Goal: Task Accomplishment & Management: Use online tool/utility

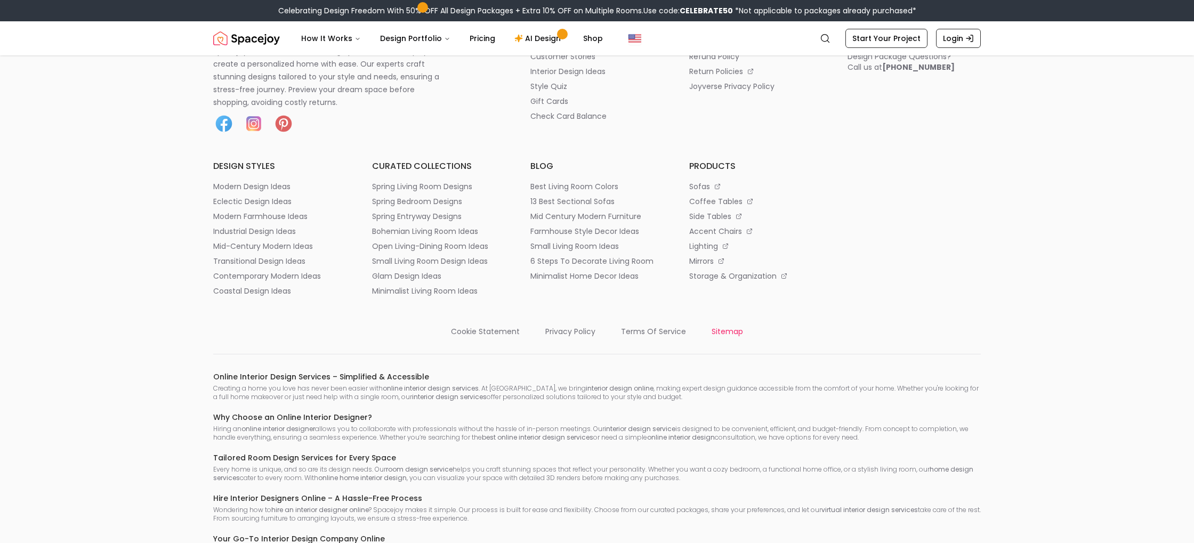
scroll to position [5329, 0]
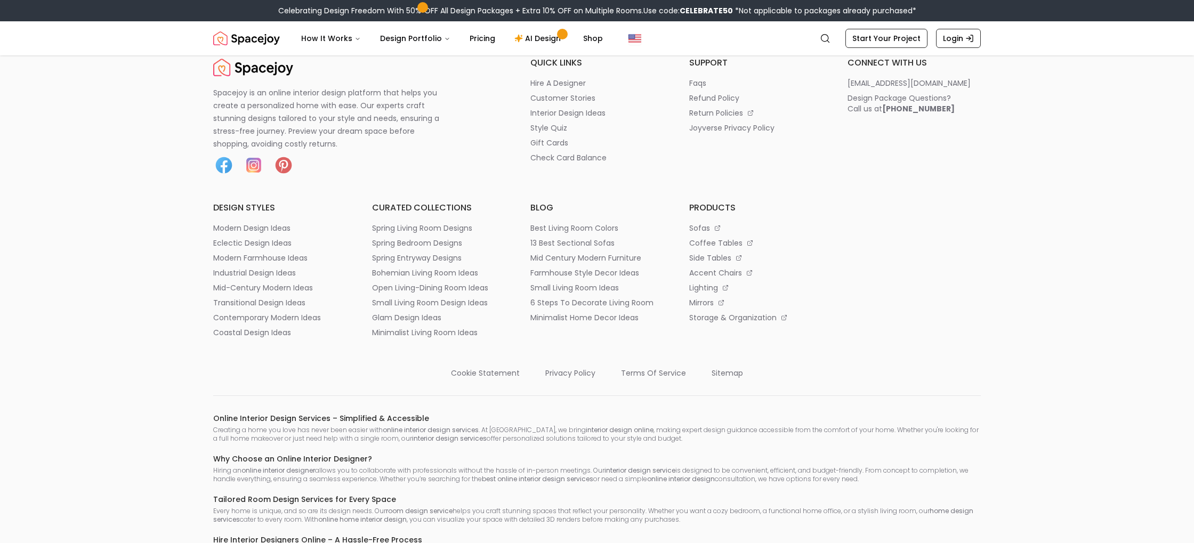
click at [556, 69] on h6 "quick links" at bounding box center [597, 63] width 133 height 13
click at [550, 89] on p "hire a designer" at bounding box center [558, 83] width 55 height 11
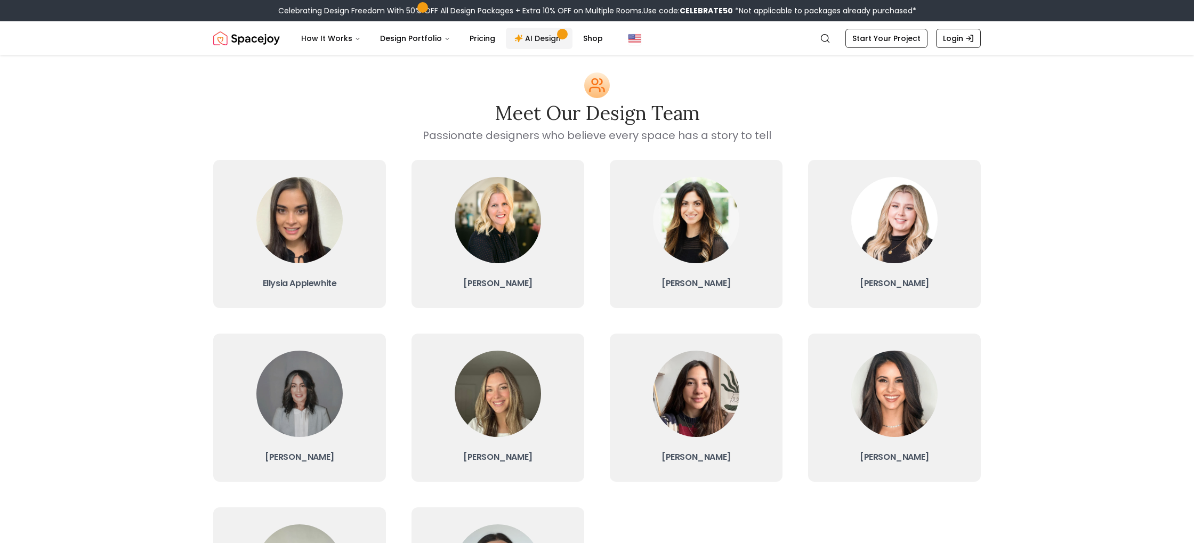
click at [532, 38] on link "AI Design" at bounding box center [539, 38] width 67 height 21
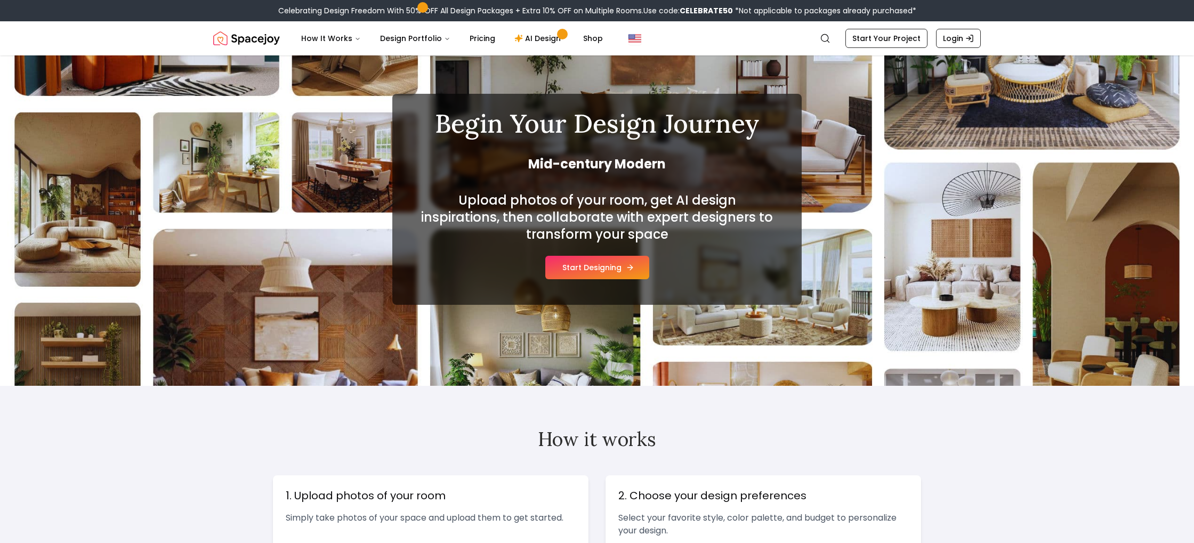
click at [600, 272] on button "Start Designing" at bounding box center [598, 267] width 104 height 23
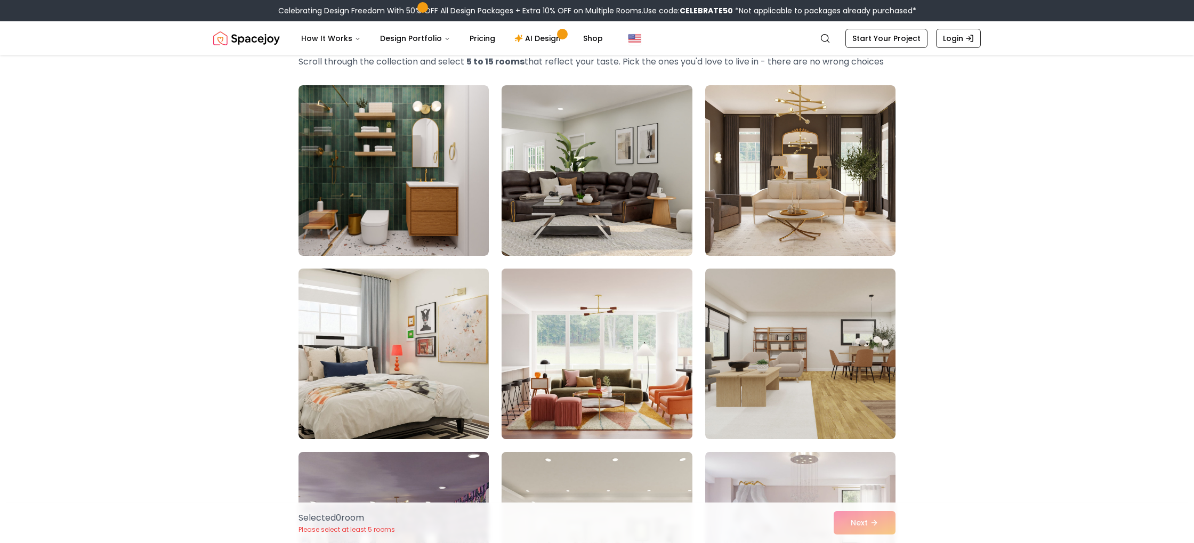
click at [616, 340] on img at bounding box center [597, 353] width 200 height 179
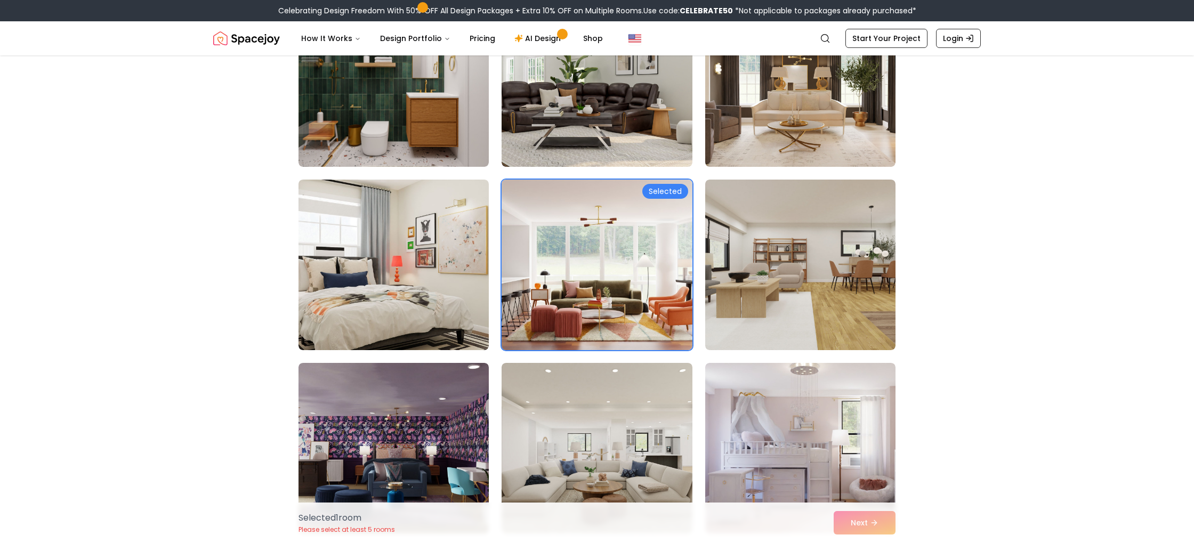
scroll to position [308, 0]
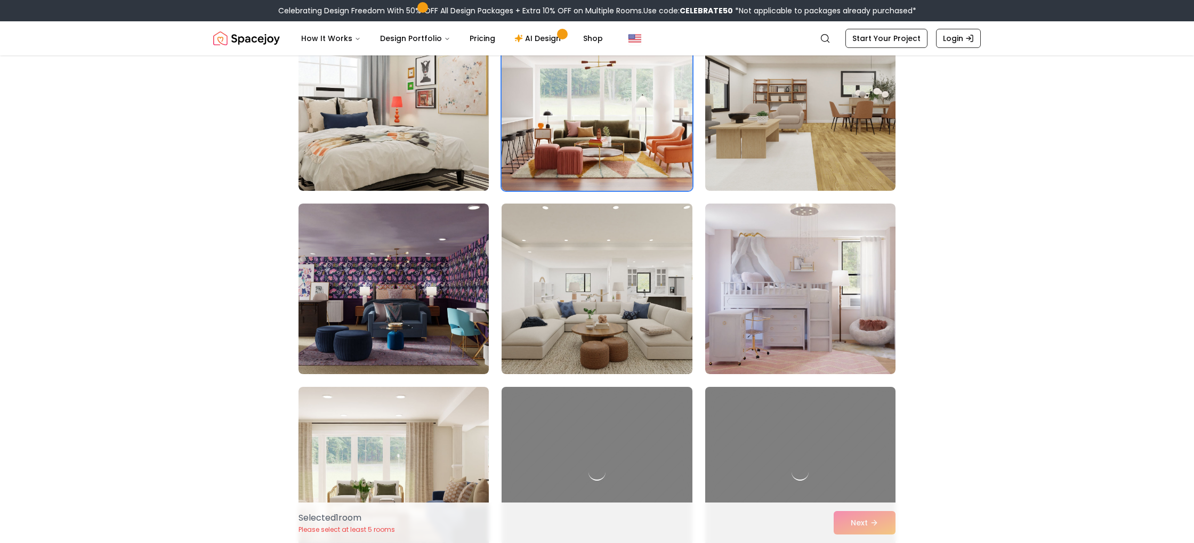
click at [616, 306] on img at bounding box center [597, 288] width 200 height 179
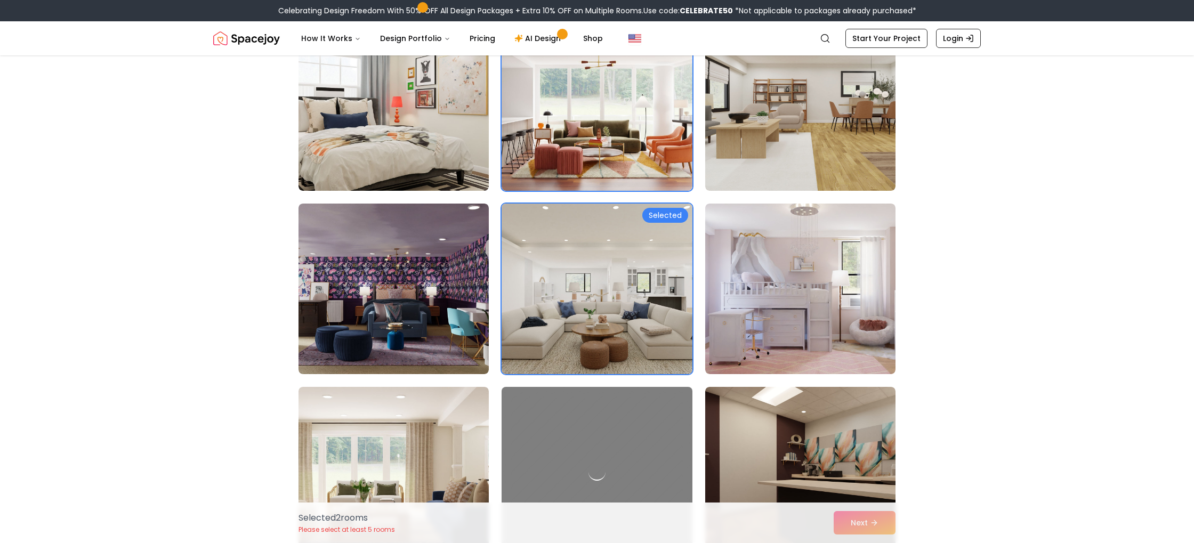
scroll to position [813, 0]
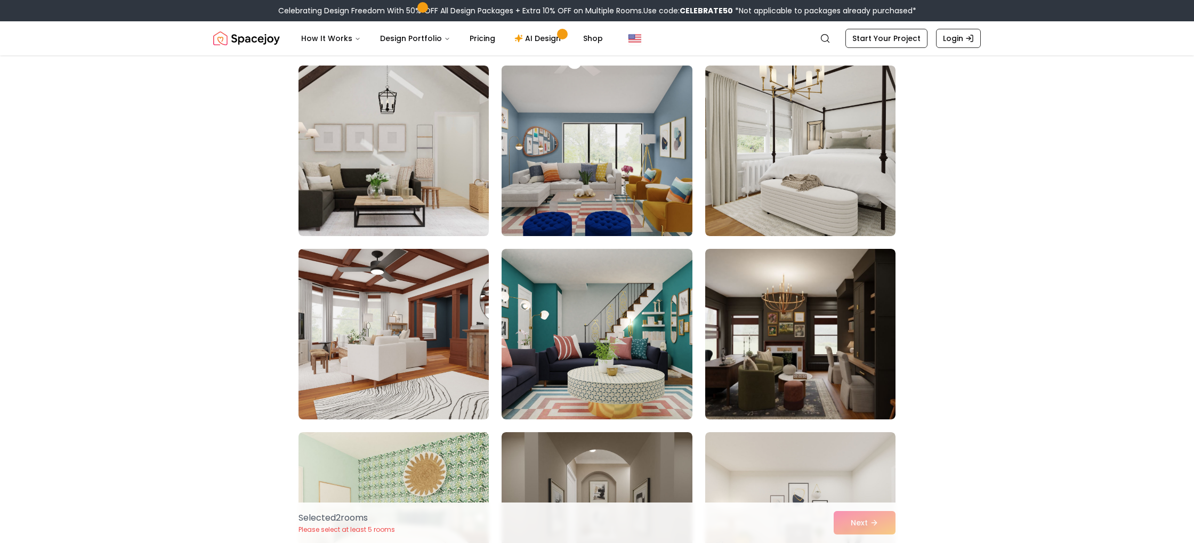
click at [632, 192] on img at bounding box center [597, 150] width 200 height 179
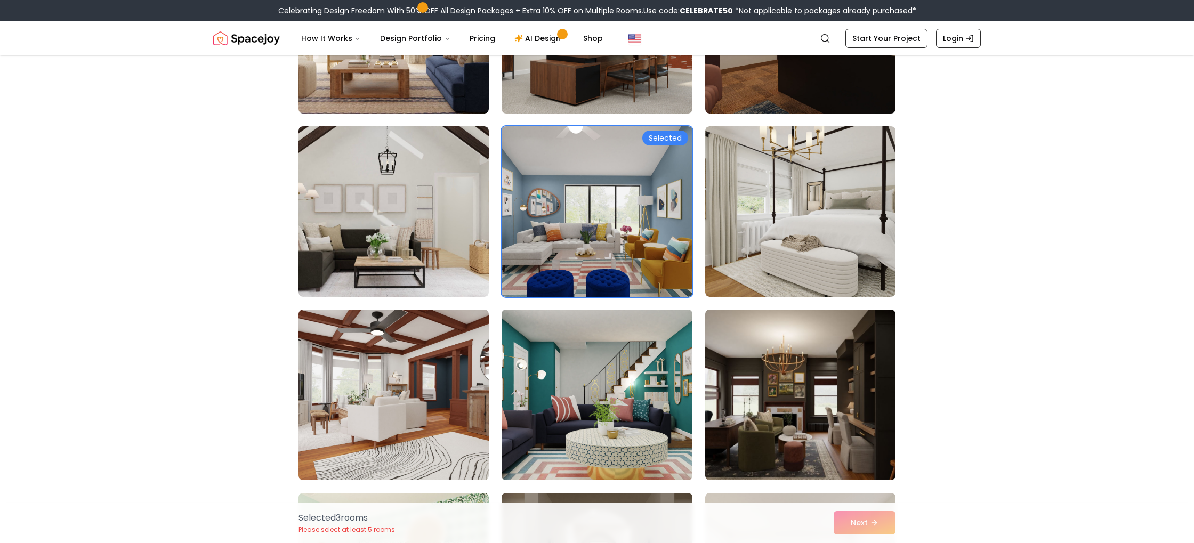
scroll to position [752, 0]
click at [663, 402] on img at bounding box center [597, 395] width 200 height 179
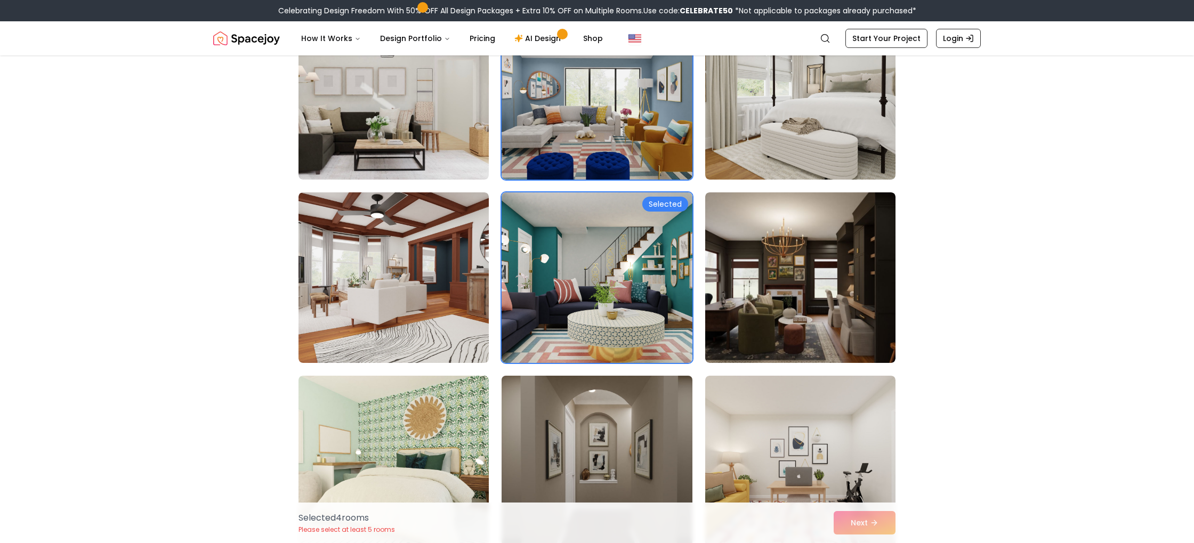
scroll to position [1003, 0]
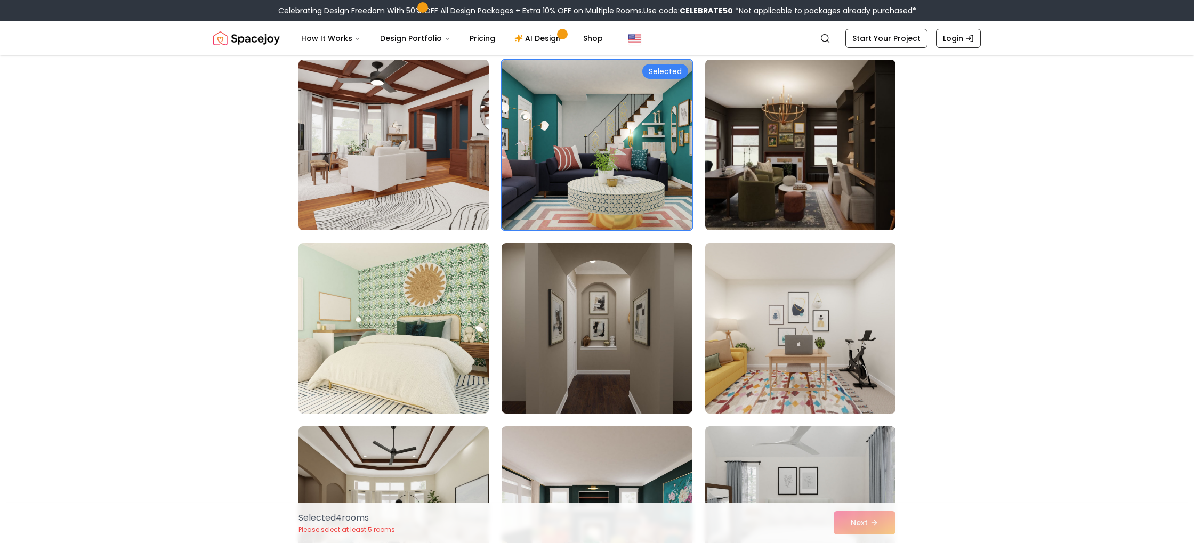
click at [769, 361] on img at bounding box center [801, 328] width 200 height 179
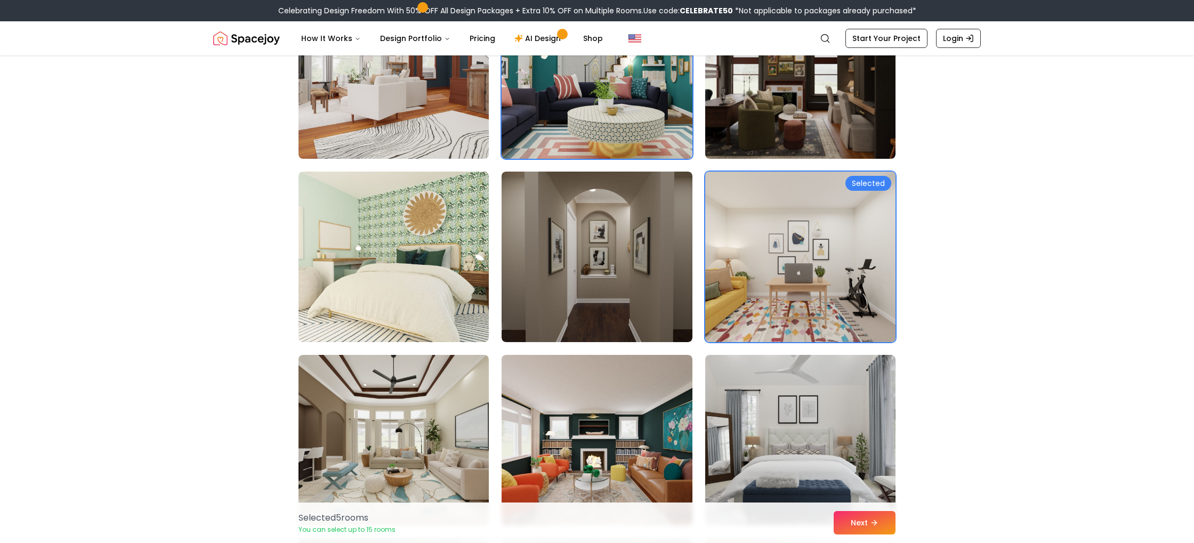
scroll to position [1075, 0]
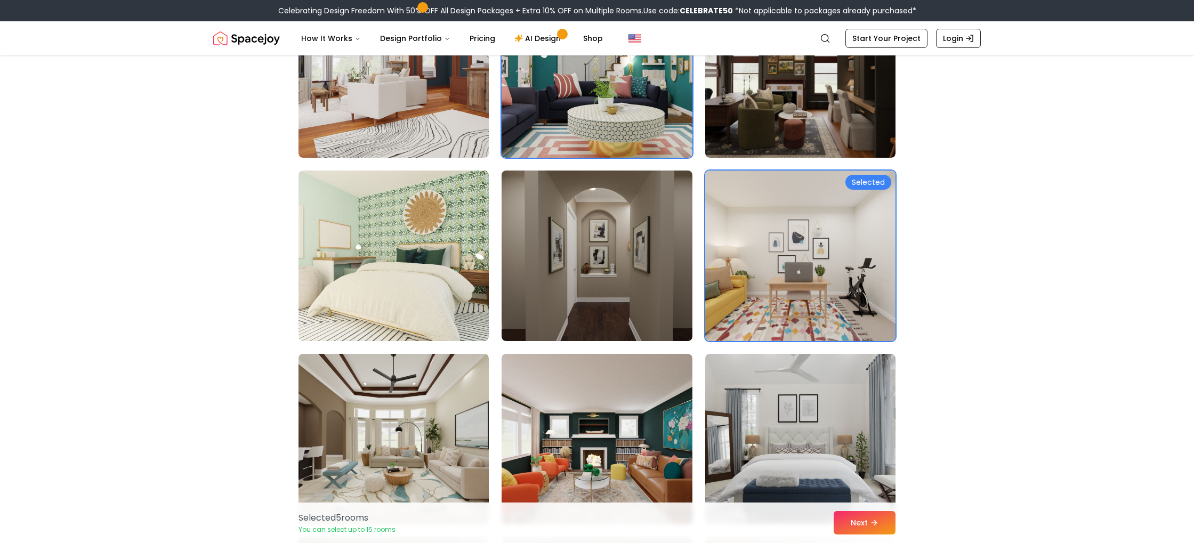
click at [779, 287] on img at bounding box center [801, 255] width 200 height 179
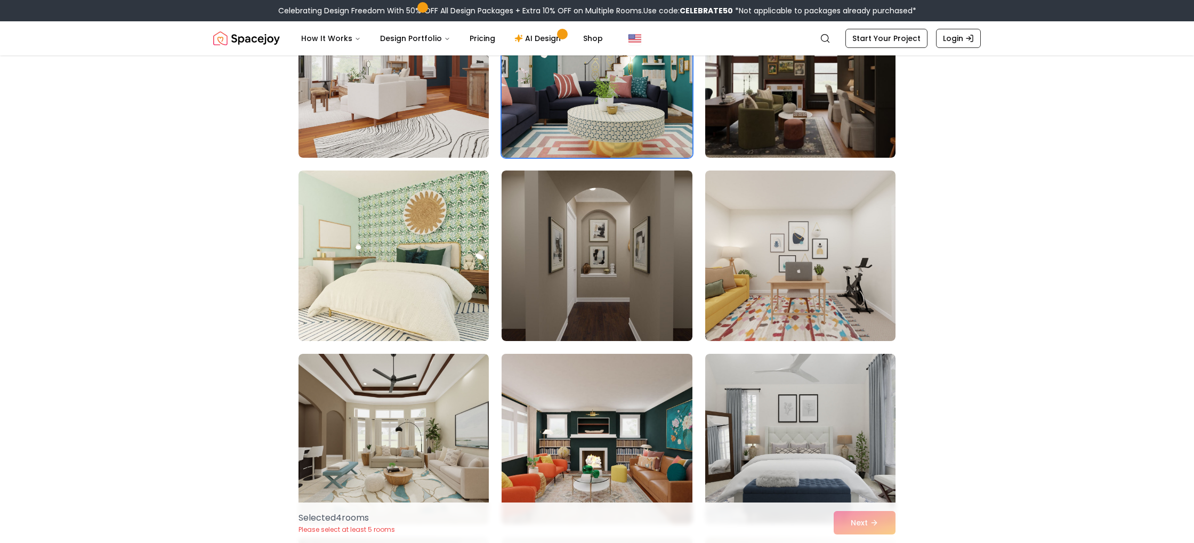
click at [627, 416] on img at bounding box center [597, 439] width 200 height 179
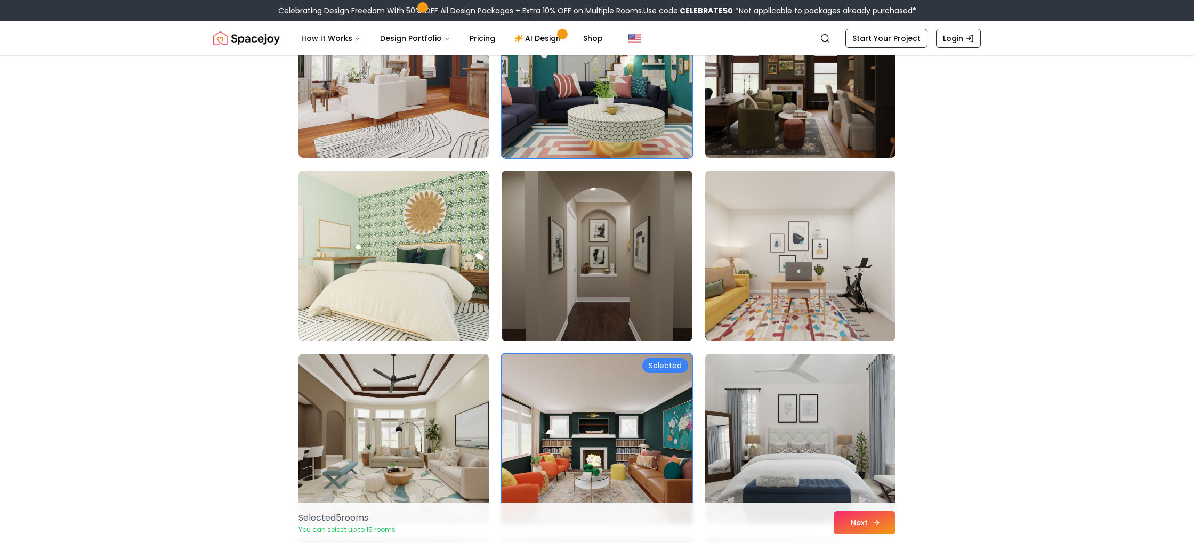
click at [849, 522] on button "Next" at bounding box center [865, 522] width 62 height 23
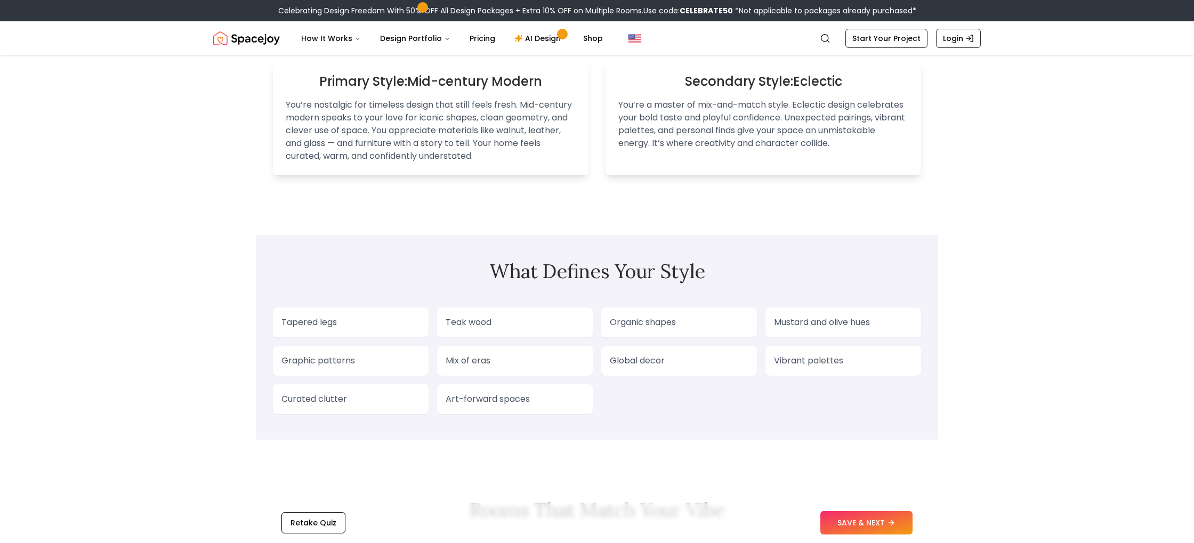
scroll to position [730, 0]
click at [379, 314] on div "Tapered legs" at bounding box center [351, 322] width 156 height 30
click at [355, 325] on p "Tapered legs" at bounding box center [351, 321] width 139 height 13
click at [508, 319] on p "Teak wood" at bounding box center [515, 321] width 139 height 13
drag, startPoint x: 675, startPoint y: 317, endPoint x: 929, endPoint y: 300, distance: 254.9
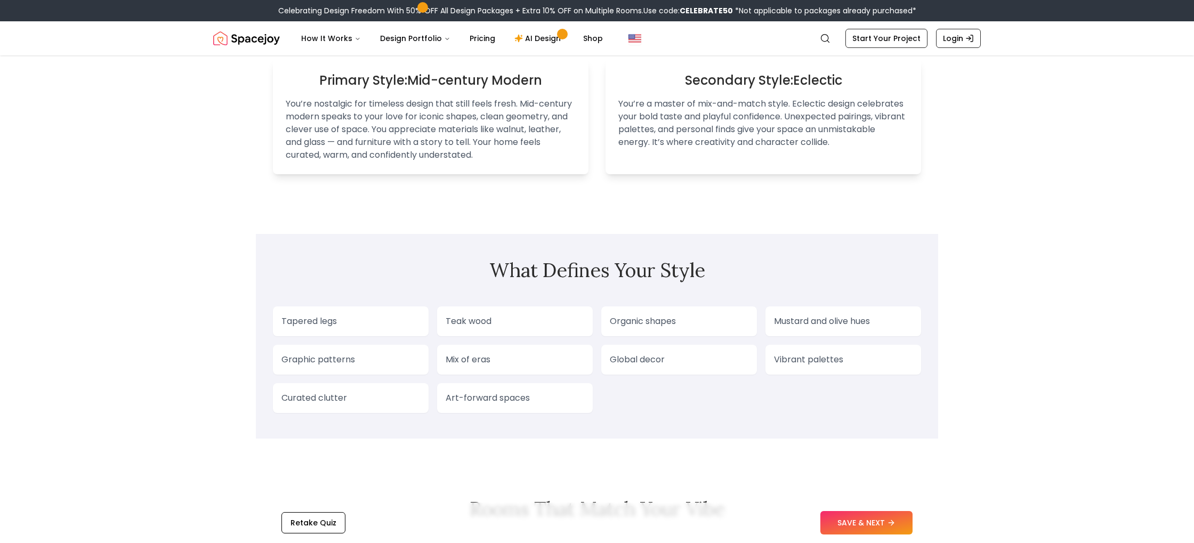
click at [679, 317] on p "Organic shapes" at bounding box center [679, 321] width 139 height 13
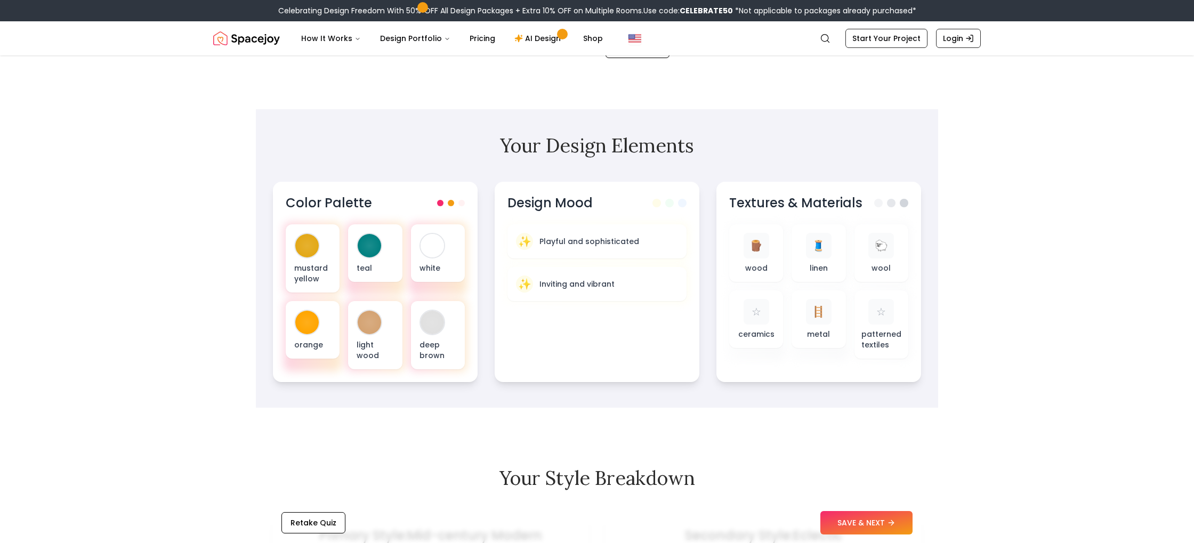
scroll to position [0, 0]
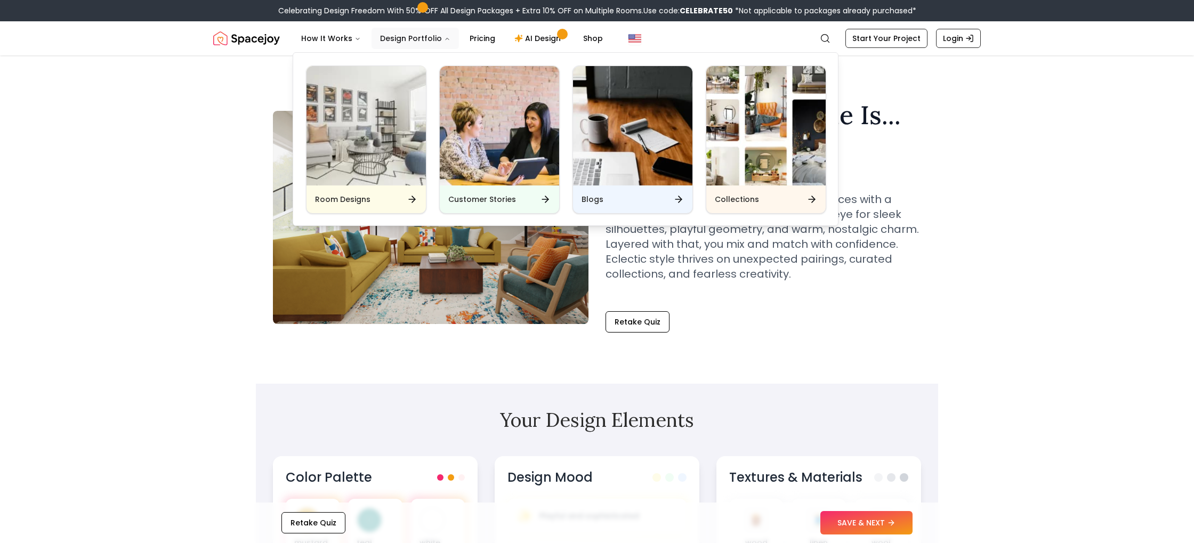
click at [403, 36] on button "Design Portfolio" at bounding box center [415, 38] width 87 height 21
click at [403, 40] on button "Design Portfolio" at bounding box center [415, 38] width 87 height 21
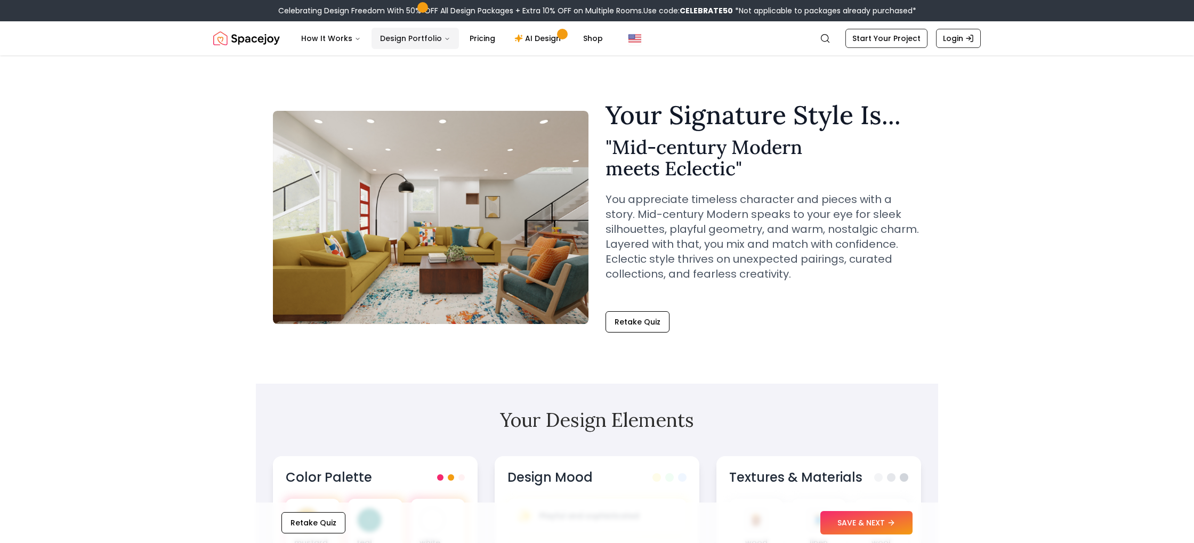
click at [403, 40] on button "Design Portfolio" at bounding box center [415, 38] width 87 height 21
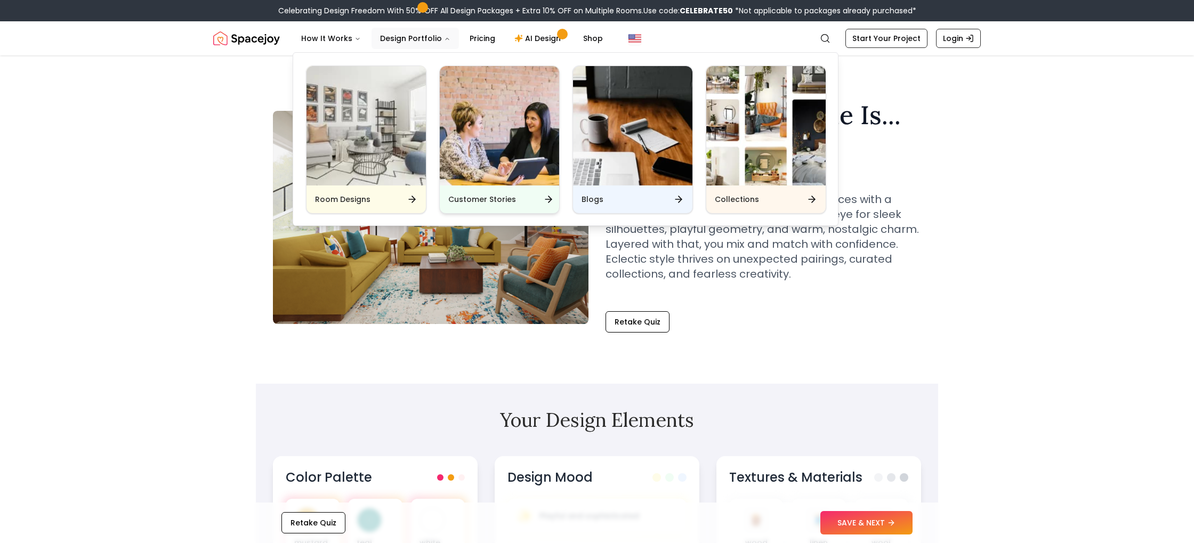
click at [523, 148] on img "Main" at bounding box center [499, 125] width 119 height 119
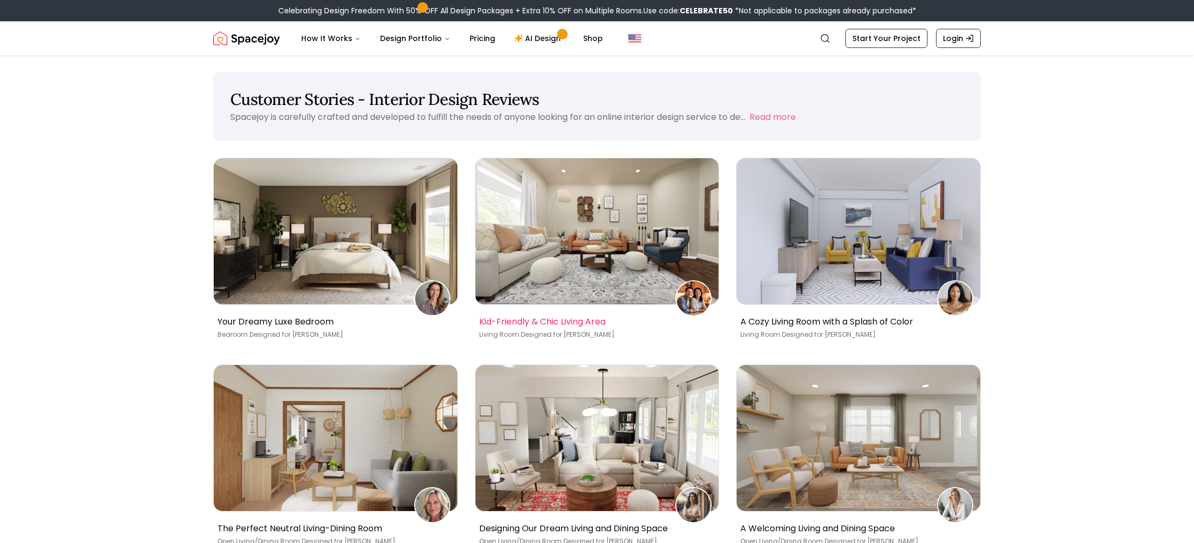
click at [648, 267] on img at bounding box center [598, 231] width 244 height 146
